Goal: Book appointment/travel/reservation

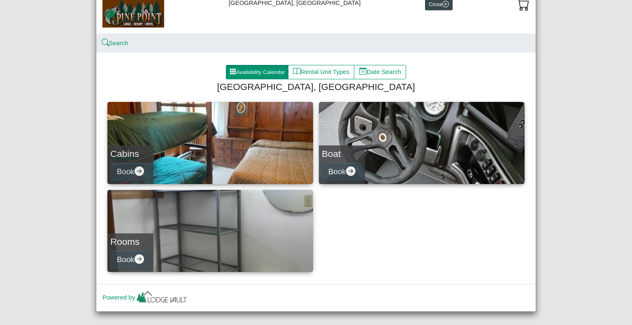
scroll to position [32, 0]
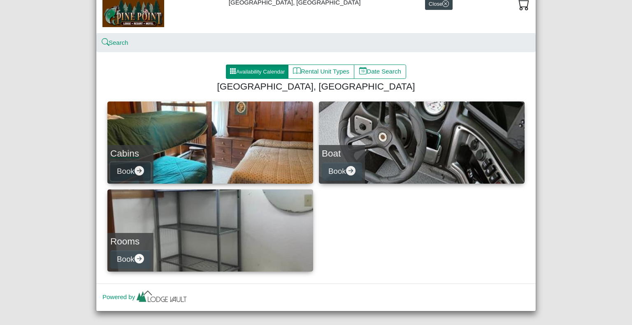
click at [123, 171] on button "Book" at bounding box center [130, 171] width 40 height 19
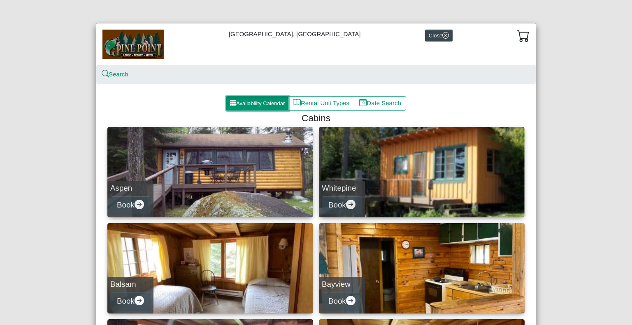
click at [271, 100] on button "Availability Calendar" at bounding box center [257, 103] width 63 height 15
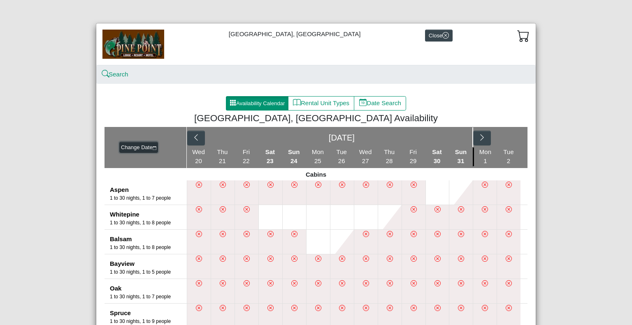
click at [134, 148] on button "Change Date" at bounding box center [138, 148] width 39 height 12
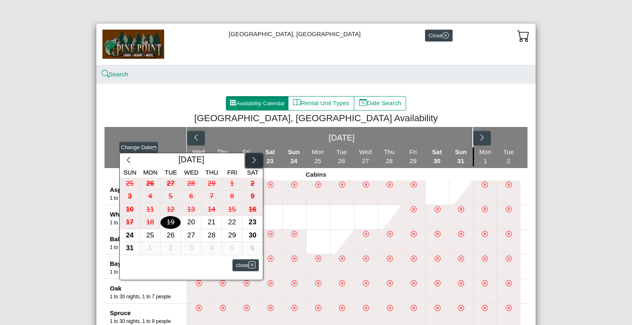
click at [250, 161] on icon "chevron right" at bounding box center [254, 160] width 8 height 8
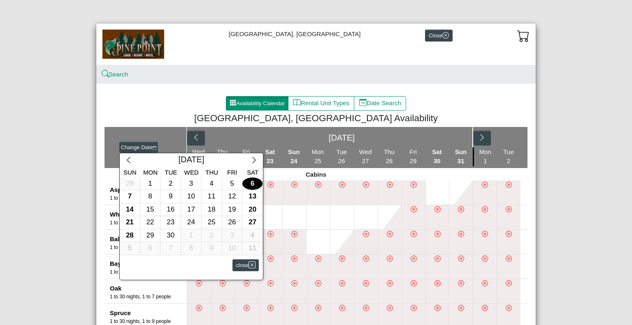
click at [251, 183] on div "6" at bounding box center [252, 184] width 20 height 13
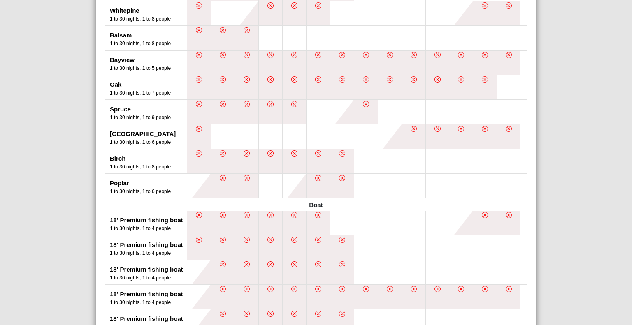
scroll to position [206, 0]
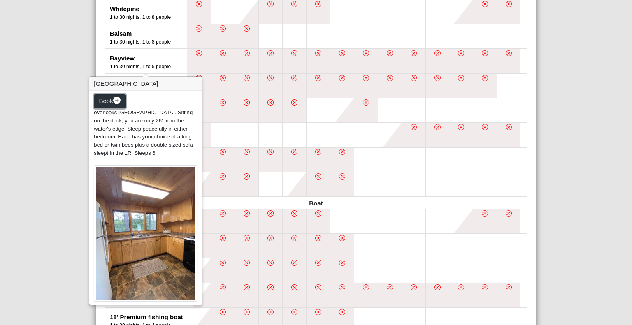
click at [105, 102] on span "Book" at bounding box center [106, 100] width 14 height 7
select select "*"
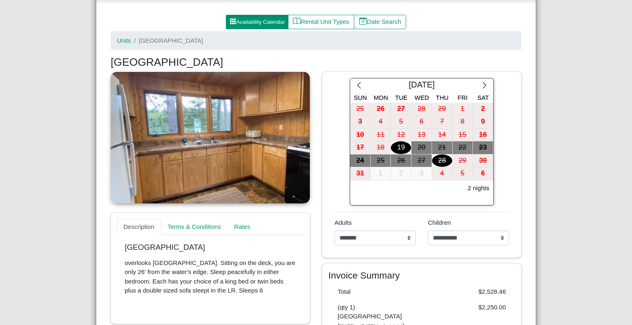
scroll to position [82, 0]
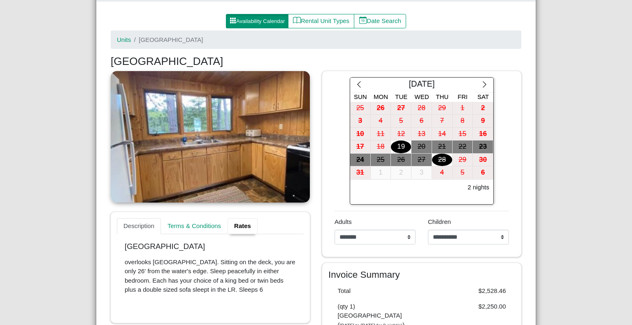
click at [235, 226] on link "Rates" at bounding box center [242, 226] width 30 height 16
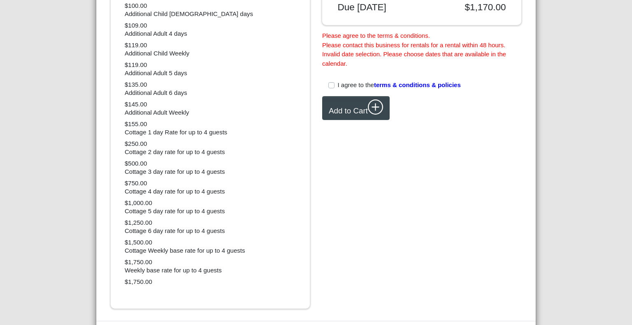
scroll to position [498, 0]
